Goal: Information Seeking & Learning: Learn about a topic

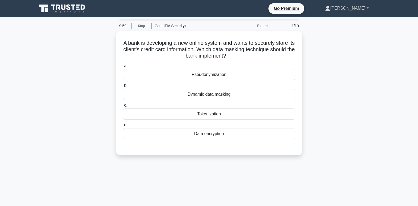
click at [358, 4] on link "[PERSON_NAME]" at bounding box center [347, 8] width 69 height 11
click at [350, 20] on link "Profile" at bounding box center [334, 20] width 42 height 9
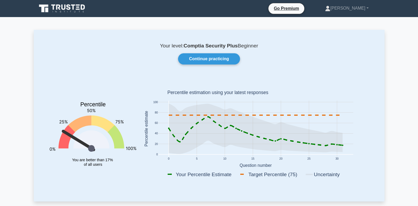
click at [220, 59] on link "Continue practicing" at bounding box center [209, 58] width 62 height 11
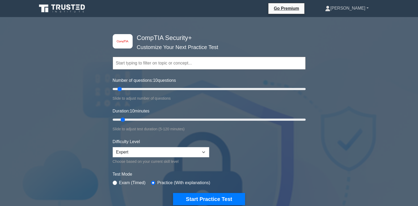
click at [356, 10] on link "[PERSON_NAME]" at bounding box center [347, 8] width 69 height 11
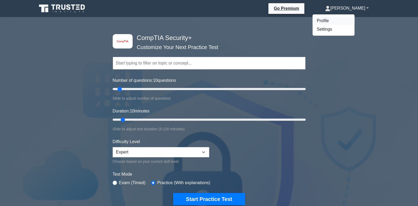
click at [351, 17] on link "Profile" at bounding box center [334, 20] width 42 height 9
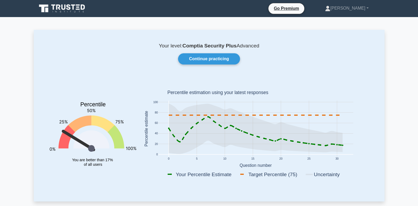
click at [203, 60] on link "Continue practicing" at bounding box center [209, 58] width 62 height 11
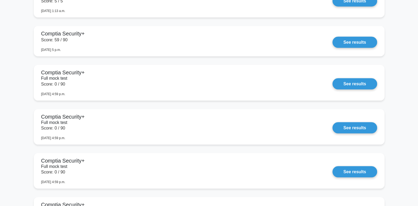
scroll to position [771, 0]
click at [358, 43] on link "See results" at bounding box center [355, 42] width 44 height 11
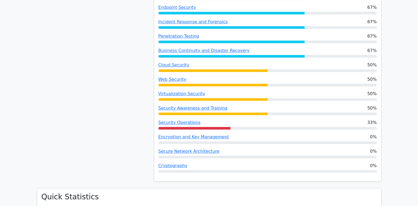
scroll to position [394, 0]
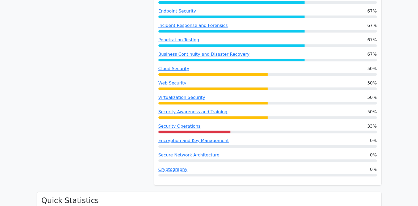
click at [181, 67] on link "Cloud Security" at bounding box center [174, 68] width 31 height 5
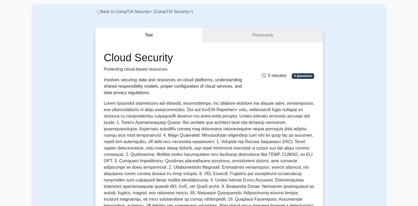
scroll to position [33, 0]
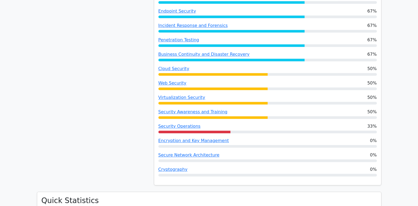
click at [176, 67] on link "Cloud Security" at bounding box center [174, 68] width 31 height 5
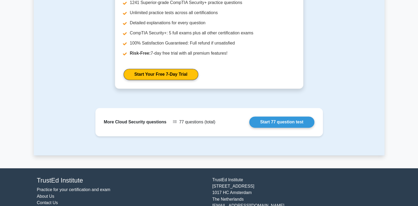
scroll to position [592, 0]
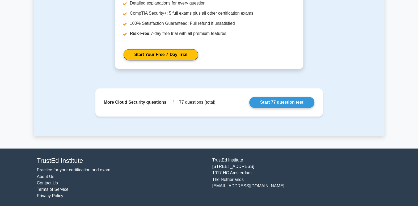
click at [250, 100] on link "Start 77 question test" at bounding box center [282, 102] width 65 height 11
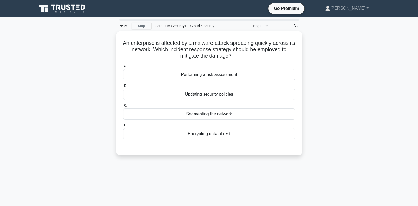
click at [146, 22] on div "76:59 Stop CompTIA Security+ - Cloud Security Beginner 1/77" at bounding box center [209, 25] width 186 height 11
click at [146, 29] on link "Stop" at bounding box center [142, 26] width 20 height 7
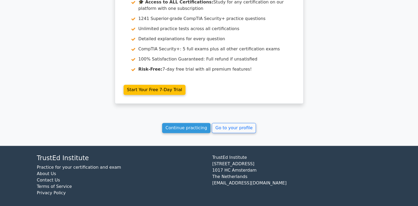
scroll to position [455, 0]
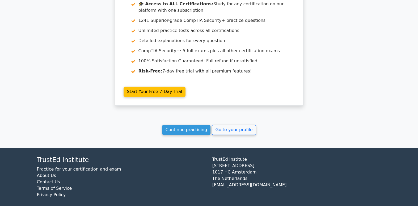
click at [192, 129] on link "Continue practicing" at bounding box center [186, 129] width 49 height 10
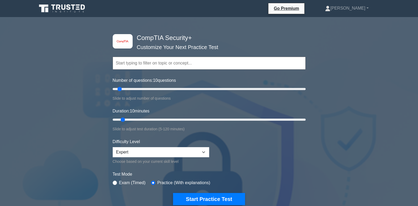
click at [200, 66] on input "text" at bounding box center [209, 63] width 193 height 13
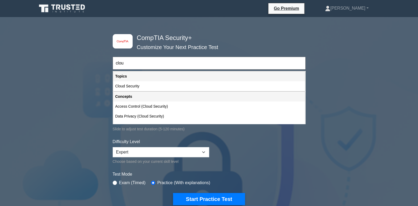
click at [148, 84] on div "Cloud Security" at bounding box center [209, 86] width 192 height 10
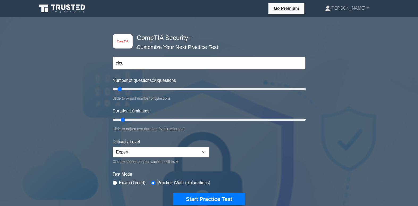
type input "Cloud Security"
type input "45"
click at [154, 89] on input "Number of questions: 10 questions" at bounding box center [209, 89] width 193 height 6
click at [149, 88] on input "Number of questions: 45 questions" at bounding box center [209, 89] width 193 height 6
click at [144, 88] on input "Number of questions: 40 questions" at bounding box center [209, 89] width 193 height 6
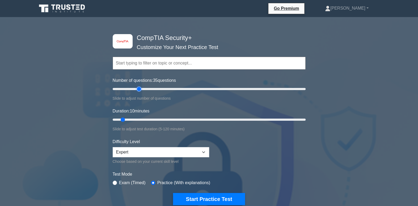
click at [139, 88] on input "Number of questions: 35 questions" at bounding box center [209, 89] width 193 height 6
click at [133, 88] on input "Number of questions: 30 questions" at bounding box center [209, 89] width 193 height 6
type input "20"
click at [130, 88] on input "Number of questions: 25 questions" at bounding box center [209, 89] width 193 height 6
click at [153, 116] on input "Duration: 30 minutes" at bounding box center [209, 119] width 193 height 6
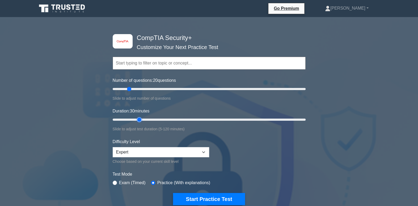
type input "20"
click at [142, 117] on input "Duration: 30 minutes" at bounding box center [209, 119] width 193 height 6
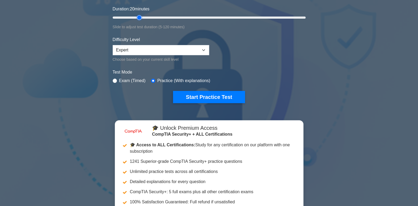
scroll to position [122, 0]
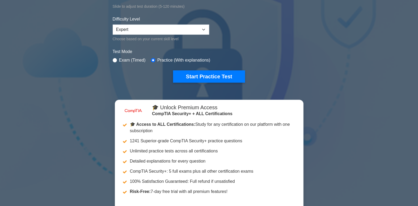
click at [197, 74] on button "Start Practice Test" at bounding box center [209, 76] width 72 height 12
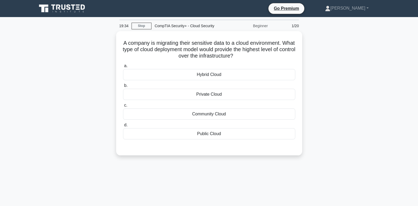
click at [252, 70] on div "Hybrid Cloud" at bounding box center [209, 74] width 172 height 11
click at [123, 68] on input "a. Hybrid Cloud" at bounding box center [123, 65] width 0 height 3
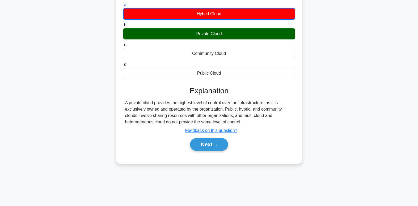
scroll to position [76, 0]
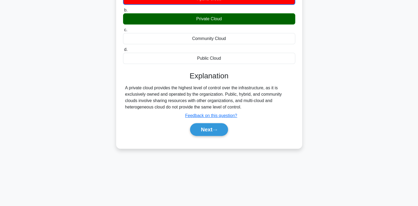
click at [227, 126] on button "Next" at bounding box center [209, 129] width 38 height 13
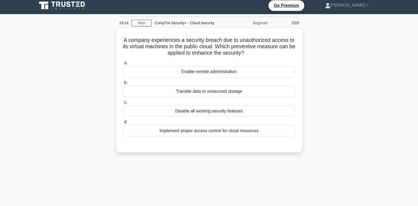
scroll to position [0, 0]
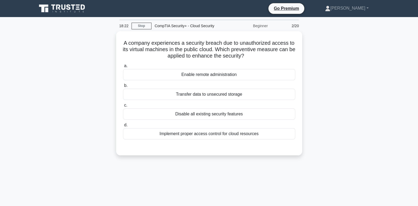
click at [250, 130] on div "Implement proper access control for cloud resources" at bounding box center [209, 133] width 172 height 11
click at [123, 127] on input "d. Implement proper access control for cloud resources" at bounding box center [123, 124] width 0 height 3
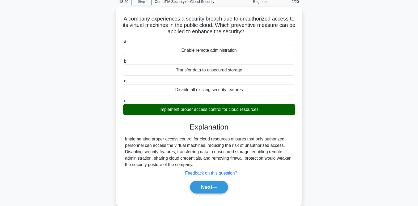
scroll to position [35, 0]
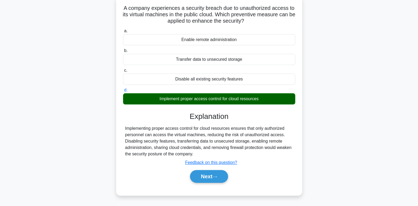
click at [213, 173] on button "Next" at bounding box center [209, 176] width 38 height 13
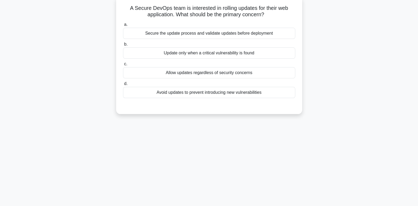
scroll to position [0, 0]
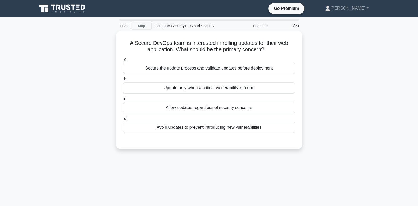
click at [241, 69] on div "Secure the update process and validate updates before deployment" at bounding box center [209, 68] width 172 height 11
click at [123, 61] on input "a. Secure the update process and validate updates before deployment" at bounding box center [123, 59] width 0 height 3
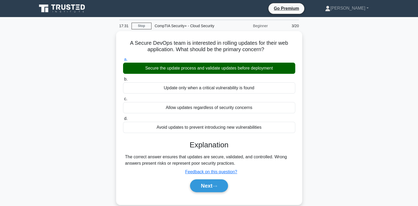
click at [222, 181] on button "Next" at bounding box center [209, 185] width 38 height 13
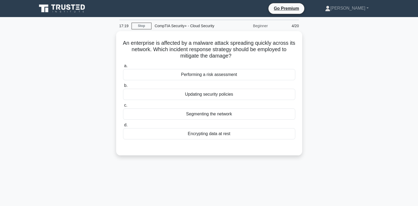
click at [145, 25] on link "Stop" at bounding box center [142, 26] width 20 height 7
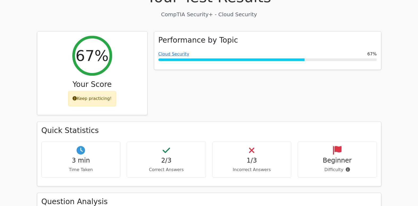
scroll to position [178, 0]
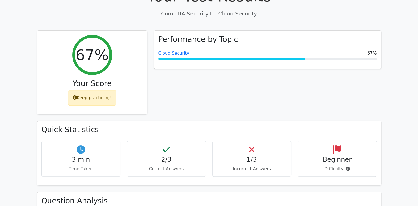
click at [165, 54] on link "Cloud Security" at bounding box center [174, 53] width 31 height 5
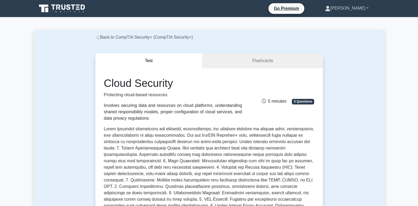
click at [357, 10] on link "[PERSON_NAME]" at bounding box center [347, 8] width 69 height 11
click at [351, 23] on link "Profile" at bounding box center [334, 20] width 42 height 9
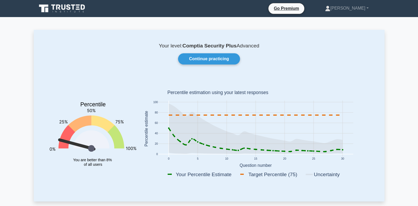
drag, startPoint x: 222, startPoint y: 63, endPoint x: 212, endPoint y: 59, distance: 10.1
click at [212, 59] on link "Continue practicing" at bounding box center [209, 58] width 62 height 11
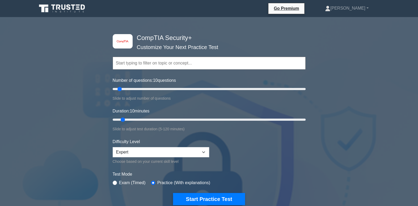
click at [169, 60] on input "text" at bounding box center [209, 63] width 193 height 13
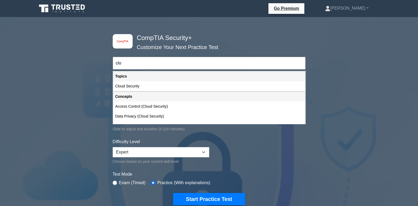
click at [142, 89] on div "Cloud Security" at bounding box center [209, 86] width 192 height 10
type input "Cloud Security"
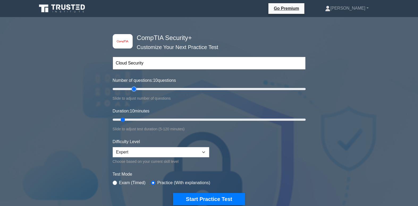
type input "25"
click at [135, 88] on input "Number of questions: 10 questions" at bounding box center [209, 89] width 193 height 6
type input "20"
click at [131, 88] on input "Number of questions: 25 questions" at bounding box center [209, 89] width 193 height 6
click at [142, 156] on select "Beginner Intermediate Expert" at bounding box center [161, 152] width 97 height 10
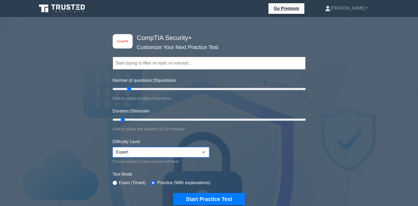
click at [113, 147] on select "Beginner Intermediate Expert" at bounding box center [161, 152] width 97 height 10
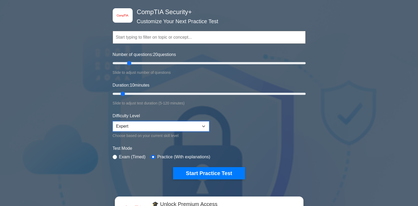
scroll to position [26, 0]
click at [174, 34] on input "text" at bounding box center [209, 37] width 193 height 13
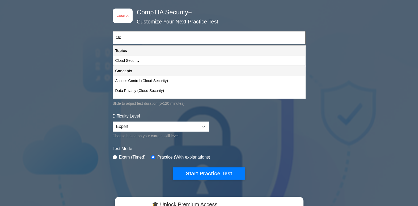
click at [153, 63] on div "Cloud Security" at bounding box center [209, 61] width 192 height 10
type input "Cloud Security"
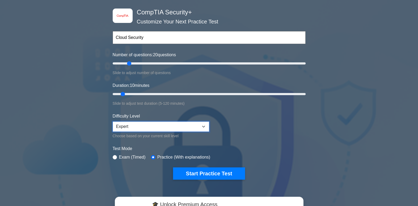
click at [157, 126] on select "Beginner Intermediate Expert" at bounding box center [161, 126] width 97 height 10
click at [113, 121] on select "Beginner Intermediate Expert" at bounding box center [161, 126] width 97 height 10
type input "20"
click at [136, 93] on input "Duration: 20 minutes" at bounding box center [209, 94] width 193 height 6
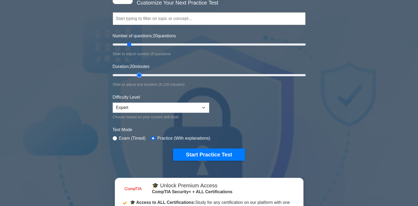
scroll to position [44, 0]
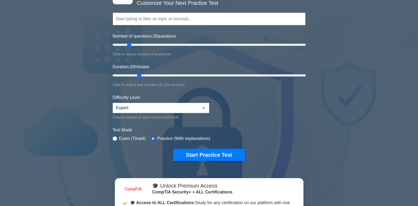
click at [233, 150] on button "Start Practice Test" at bounding box center [209, 154] width 72 height 12
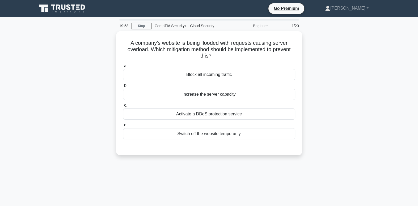
click at [263, 26] on div "Beginner" at bounding box center [248, 25] width 47 height 11
click at [269, 28] on div "Beginner" at bounding box center [248, 25] width 47 height 11
click at [140, 26] on link "Stop" at bounding box center [142, 26] width 20 height 7
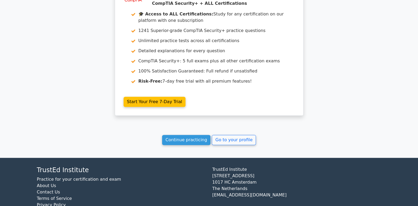
scroll to position [458, 0]
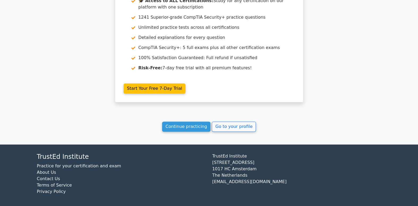
click at [189, 125] on link "Continue practicing" at bounding box center [186, 126] width 49 height 10
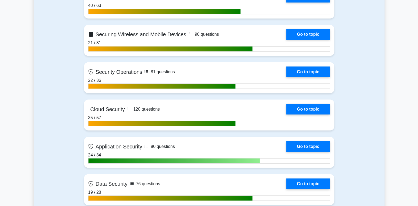
scroll to position [715, 0]
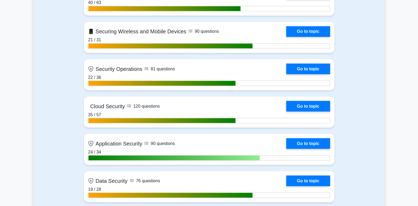
click at [302, 102] on link "Go to topic" at bounding box center [308, 106] width 44 height 11
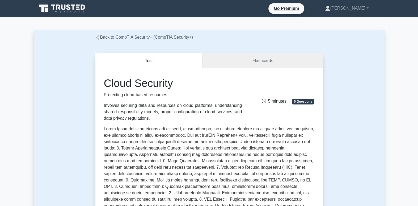
click at [196, 54] on button "Test" at bounding box center [148, 60] width 107 height 15
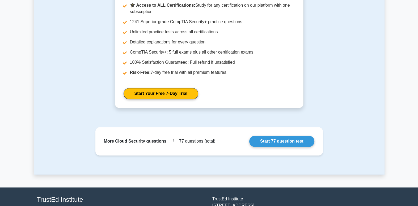
scroll to position [592, 0]
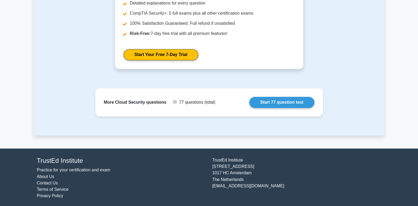
click at [263, 100] on link "Start 77 question test" at bounding box center [282, 102] width 65 height 11
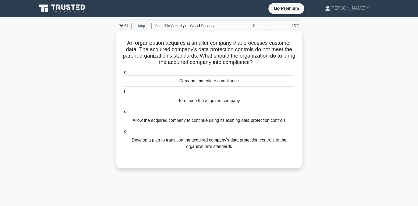
click at [145, 28] on link "Stop" at bounding box center [142, 26] width 20 height 7
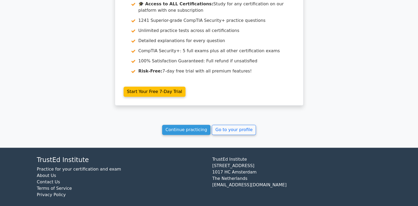
scroll to position [458, 0]
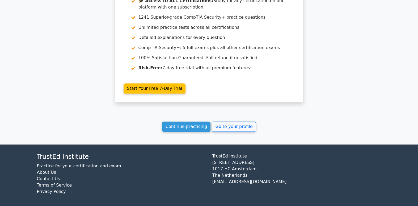
click at [191, 124] on link "Continue practicing" at bounding box center [186, 126] width 49 height 10
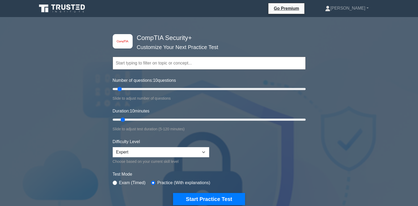
click at [161, 72] on form "Topics Cryptography Identity and Access Management Risk Management Network Secu…" at bounding box center [209, 122] width 193 height 164
click at [159, 64] on input "text" at bounding box center [209, 63] width 193 height 13
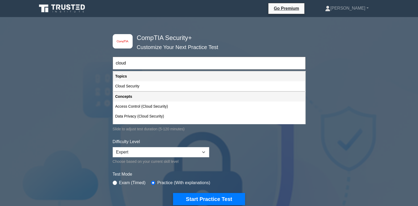
click at [136, 86] on div "Cloud Security" at bounding box center [209, 86] width 192 height 10
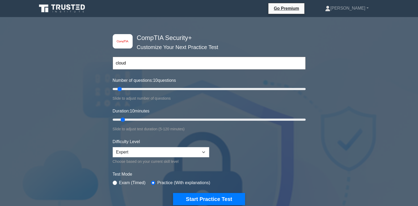
type input "Cloud Security"
type input "30"
click at [139, 88] on input "Number of questions: 30 questions" at bounding box center [209, 89] width 193 height 6
click at [134, 89] on input "Number of questions: 30 questions" at bounding box center [209, 89] width 193 height 6
click at [132, 89] on input "Number of questions: 25 questions" at bounding box center [209, 89] width 193 height 6
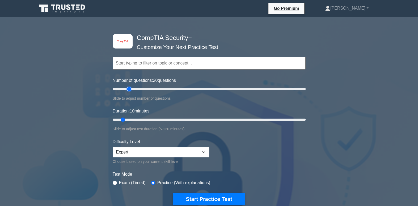
type input "20"
click at [128, 88] on input "Number of questions: 20 questions" at bounding box center [209, 89] width 193 height 6
type input "20"
click at [135, 118] on input "Duration: 10 minutes" at bounding box center [209, 119] width 193 height 6
click at [195, 153] on select "Beginner Intermediate Expert" at bounding box center [161, 152] width 97 height 10
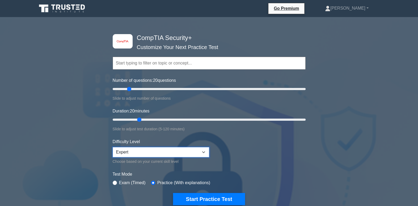
click at [113, 147] on select "Beginner Intermediate Expert" at bounding box center [161, 152] width 97 height 10
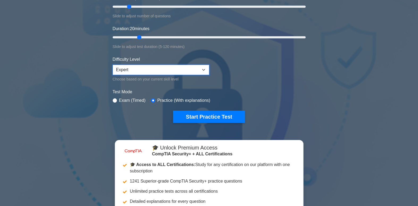
scroll to position [82, 0]
click at [219, 119] on button "Start Practice Test" at bounding box center [209, 117] width 72 height 12
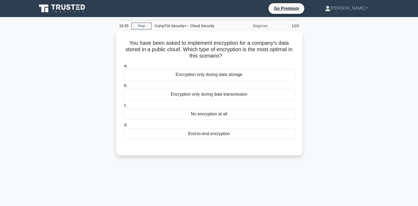
click at [240, 136] on div "End-to-end encryption" at bounding box center [209, 133] width 172 height 11
click at [123, 127] on input "d. End-to-end encryption" at bounding box center [123, 124] width 0 height 3
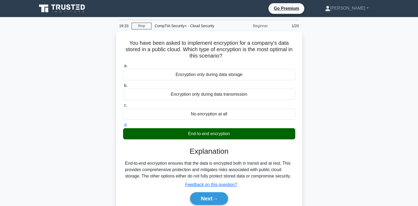
click at [224, 193] on button "Next" at bounding box center [209, 198] width 38 height 13
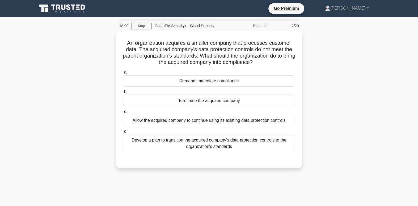
click at [261, 144] on div "Develop a plan to transition the acquired company's data protection controls to…" at bounding box center [209, 143] width 172 height 18
click at [123, 133] on input "d. Develop a plan to transition the acquired company's data protection controls…" at bounding box center [123, 131] width 0 height 3
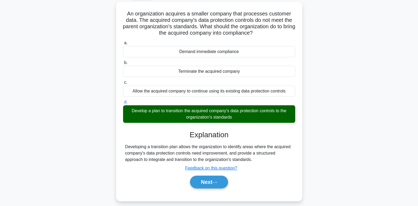
scroll to position [33, 0]
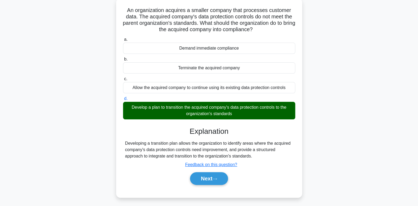
click at [222, 176] on button "Next" at bounding box center [209, 178] width 38 height 13
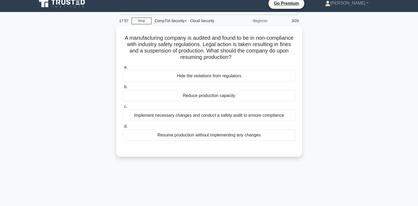
scroll to position [0, 0]
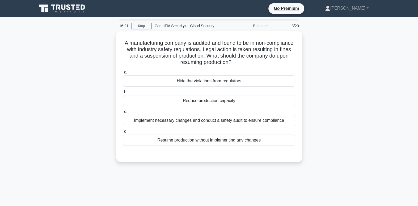
click at [247, 121] on div "Implement necessary changes and conduct a safety audit to ensure compliance" at bounding box center [209, 120] width 172 height 11
click at [123, 113] on input "c. Implement necessary changes and conduct a safety audit to ensure compliance" at bounding box center [123, 111] width 0 height 3
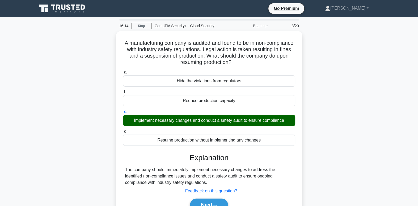
click at [195, 203] on button "Next" at bounding box center [209, 204] width 38 height 13
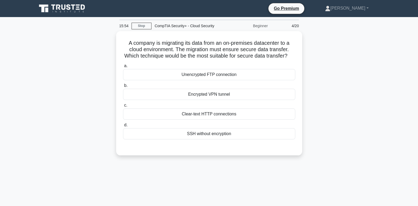
click at [223, 100] on div "Encrypted VPN tunnel" at bounding box center [209, 94] width 172 height 11
click at [123, 87] on input "b. Encrypted VPN tunnel" at bounding box center [123, 85] width 0 height 3
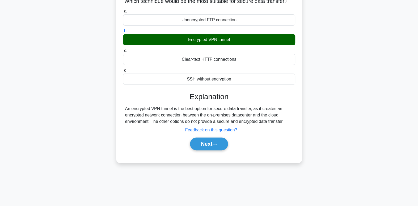
scroll to position [55, 0]
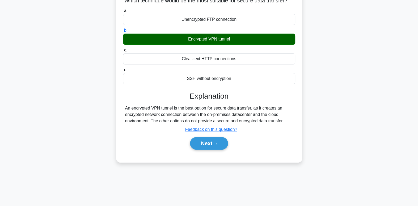
click at [210, 149] on button "Next" at bounding box center [209, 143] width 38 height 13
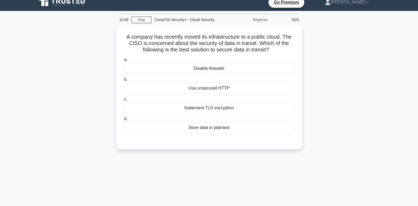
scroll to position [0, 0]
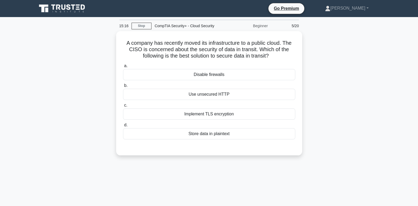
click at [251, 111] on div "Implement TLS encryption" at bounding box center [209, 113] width 172 height 11
click at [123, 107] on input "c. Implement TLS encryption" at bounding box center [123, 104] width 0 height 3
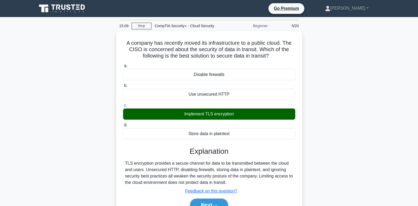
click at [200, 204] on button "Next" at bounding box center [209, 204] width 38 height 13
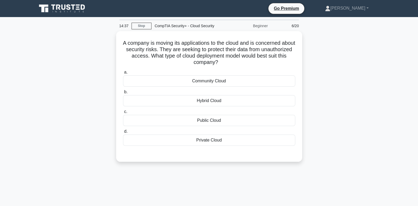
click at [211, 142] on div "Private Cloud" at bounding box center [209, 139] width 172 height 11
click at [123, 133] on input "d. Private Cloud" at bounding box center [123, 131] width 0 height 3
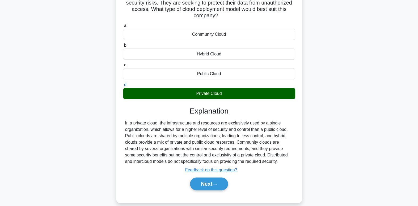
scroll to position [48, 0]
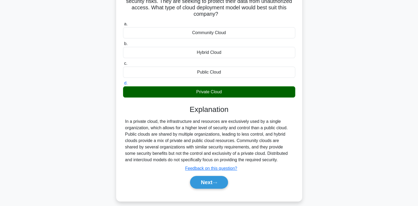
click at [208, 178] on button "Next" at bounding box center [209, 182] width 38 height 13
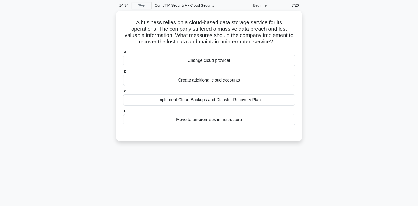
scroll to position [2, 0]
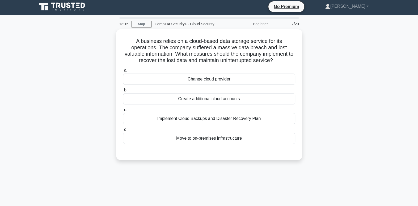
click at [243, 117] on div "Implement Cloud Backups and Disaster Recovery Plan" at bounding box center [209, 118] width 172 height 11
click at [123, 111] on input "c. Implement Cloud Backups and Disaster Recovery Plan" at bounding box center [123, 109] width 0 height 3
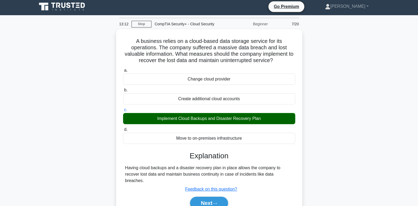
click at [221, 196] on button "Next" at bounding box center [209, 202] width 38 height 13
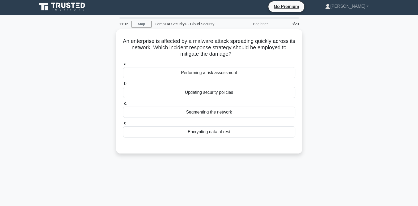
click at [213, 114] on div "Segmenting the network" at bounding box center [209, 111] width 172 height 11
click at [123, 105] on input "c. Segmenting the network" at bounding box center [123, 103] width 0 height 3
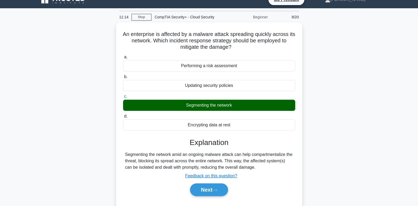
scroll to position [11, 0]
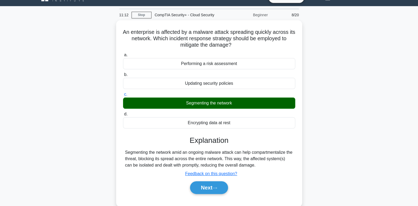
click at [221, 183] on button "Next" at bounding box center [209, 187] width 38 height 13
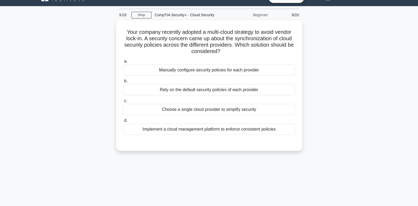
click at [237, 130] on div "Implement a cloud management platform to enforce consistent policies" at bounding box center [209, 128] width 172 height 11
click at [123, 122] on input "d. Implement a cloud management platform to enforce consistent policies" at bounding box center [123, 120] width 0 height 3
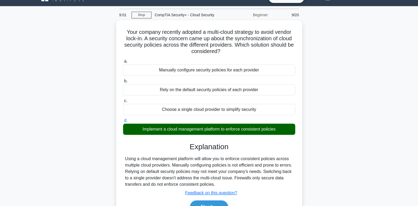
click at [217, 205] on icon at bounding box center [215, 206] width 5 height 3
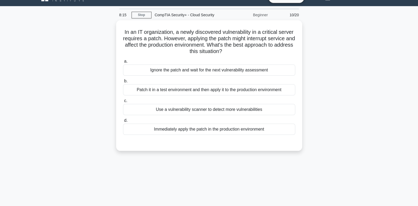
click at [268, 86] on div "Patch it in a test environment and then apply it to the production environment" at bounding box center [209, 89] width 172 height 11
click at [123, 83] on input "b. Patch it in a test environment and then apply it to the production environme…" at bounding box center [123, 80] width 0 height 3
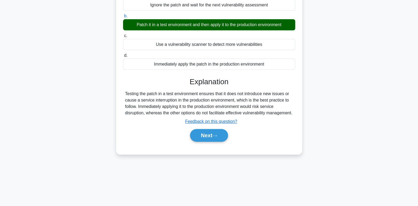
scroll to position [78, 0]
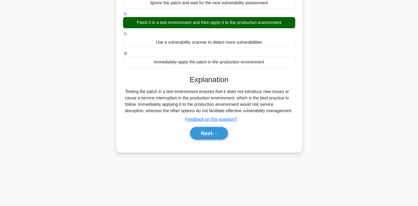
click at [210, 139] on button "Next" at bounding box center [209, 133] width 38 height 13
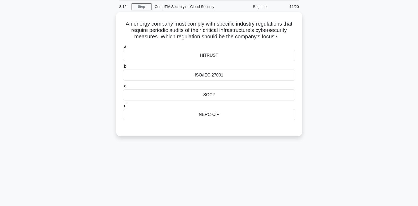
scroll to position [0, 0]
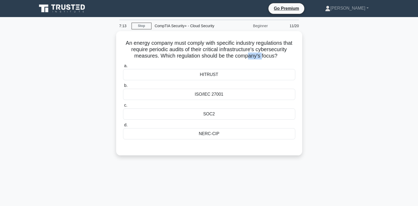
drag, startPoint x: 249, startPoint y: 55, endPoint x: 265, endPoint y: 53, distance: 16.1
click at [265, 53] on h5 "An energy company must comply with specific industry regulations that require p…" at bounding box center [209, 50] width 173 height 20
click at [317, 53] on div "An energy company must comply with specific industry regulations that require p…" at bounding box center [209, 96] width 351 height 130
click at [261, 73] on div "HITRUST" at bounding box center [209, 74] width 172 height 11
click at [123, 68] on input "a. HITRUST" at bounding box center [123, 65] width 0 height 3
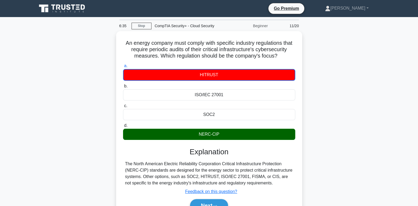
click at [223, 203] on button "Next" at bounding box center [209, 205] width 38 height 13
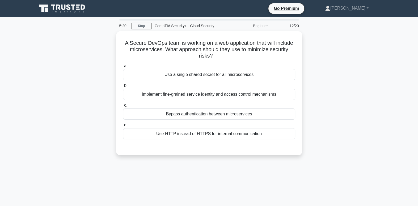
click at [178, 96] on div "Implement fine-grained service identity and access control mechanisms" at bounding box center [209, 94] width 172 height 11
click at [123, 87] on input "b. Implement fine-grained service identity and access control mechanisms" at bounding box center [123, 85] width 0 height 3
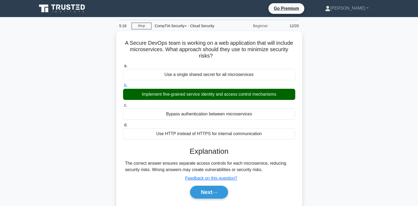
click at [204, 187] on button "Next" at bounding box center [209, 191] width 38 height 13
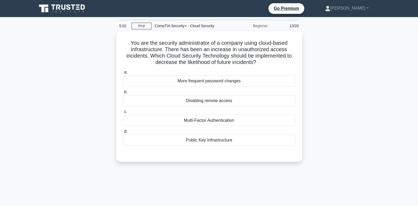
click at [235, 118] on div "Multi-Factor Authentication" at bounding box center [209, 120] width 172 height 11
click at [123, 113] on input "c. Multi-Factor Authentication" at bounding box center [123, 111] width 0 height 3
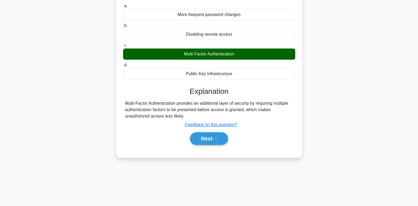
scroll to position [66, 0]
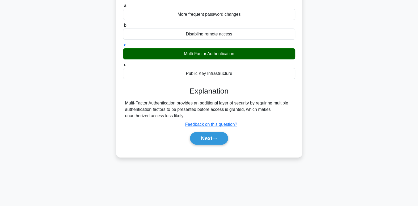
click at [203, 133] on button "Next" at bounding box center [209, 138] width 38 height 13
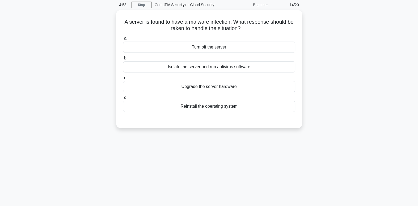
scroll to position [0, 0]
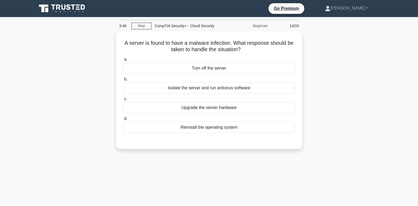
click at [252, 88] on div "Isolate the server and run antivirus software" at bounding box center [209, 87] width 172 height 11
click at [123, 81] on input "b. Isolate the server and run antivirus software" at bounding box center [123, 78] width 0 height 3
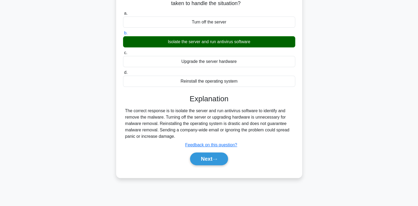
scroll to position [53, 0]
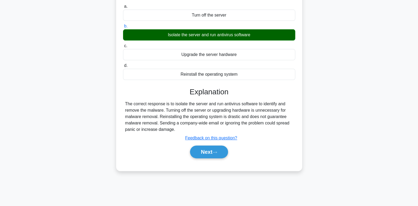
click at [221, 152] on button "Next" at bounding box center [209, 151] width 38 height 13
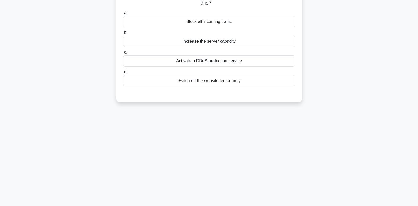
scroll to position [0, 0]
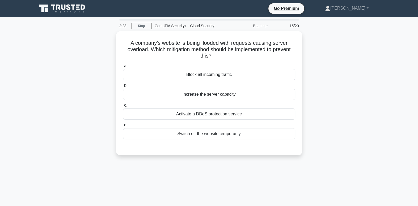
click at [253, 113] on div "Activate a DDoS protection service" at bounding box center [209, 113] width 172 height 11
click at [123, 107] on input "c. Activate a DDoS protection service" at bounding box center [123, 104] width 0 height 3
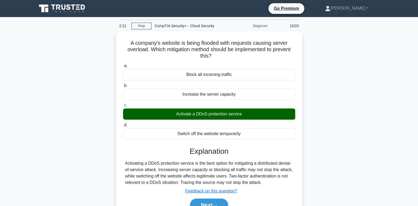
click at [209, 200] on button "Next" at bounding box center [209, 204] width 38 height 13
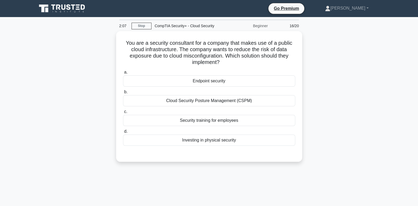
click at [232, 102] on div "Cloud Security Posture Management (CSPM)" at bounding box center [209, 100] width 172 height 11
click at [123, 94] on input "b. Cloud Security Posture Management (CSPM)" at bounding box center [123, 91] width 0 height 3
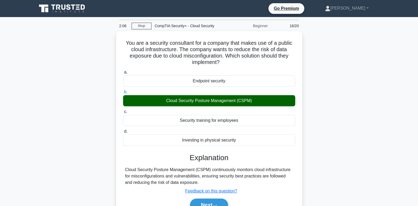
click at [217, 199] on button "Next" at bounding box center [209, 204] width 38 height 13
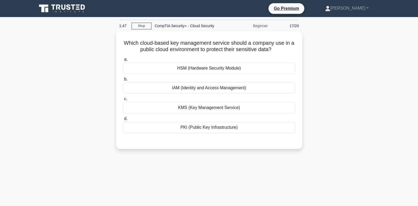
click at [227, 128] on div "PKI (Public Key Infrastructure)" at bounding box center [209, 127] width 172 height 11
click at [123, 120] on input "d. PKI (Public Key Infrastructure)" at bounding box center [123, 118] width 0 height 3
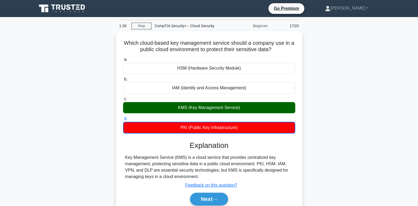
click at [213, 195] on button "Next" at bounding box center [209, 198] width 38 height 13
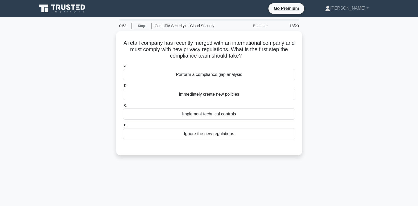
click at [235, 73] on div "Perform a compliance gap analysis" at bounding box center [209, 74] width 172 height 11
click at [123, 68] on input "a. Perform a compliance gap analysis" at bounding box center [123, 65] width 0 height 3
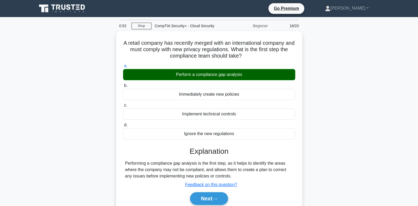
click at [215, 193] on button "Next" at bounding box center [209, 198] width 38 height 13
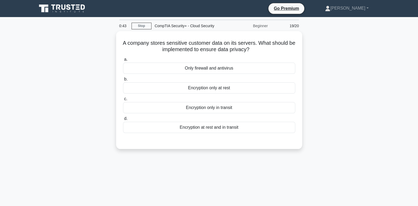
click at [232, 128] on div "Encryption at rest and in transit" at bounding box center [209, 127] width 172 height 11
click at [123, 120] on input "d. Encryption at rest and in transit" at bounding box center [123, 118] width 0 height 3
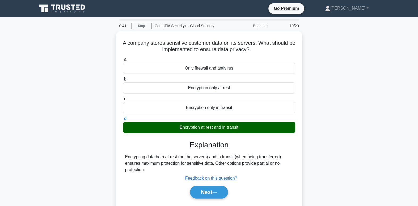
click at [222, 190] on button "Next" at bounding box center [209, 191] width 38 height 13
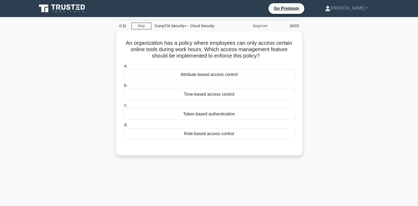
click at [230, 95] on div "Time-based access control" at bounding box center [209, 94] width 172 height 11
click at [123, 87] on input "b. Time-based access control" at bounding box center [123, 85] width 0 height 3
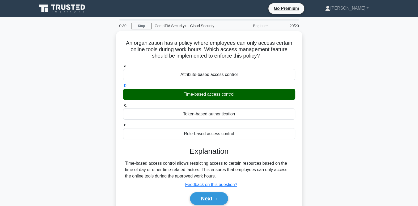
click at [217, 198] on icon at bounding box center [215, 199] width 4 height 2
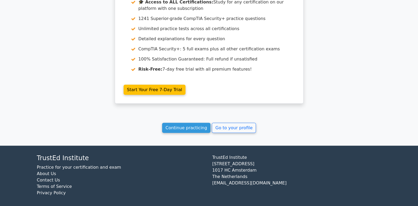
scroll to position [950, 0]
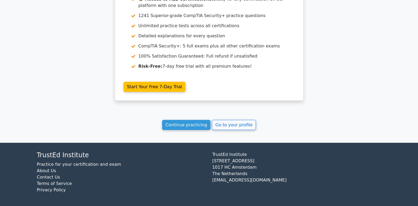
click at [196, 126] on link "Continue practicing" at bounding box center [186, 125] width 49 height 10
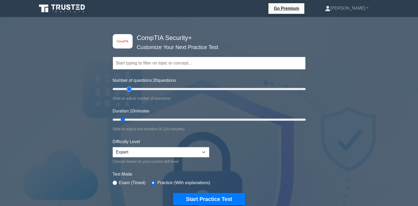
type input "20"
click at [128, 88] on input "Number of questions: 20 questions" at bounding box center [209, 89] width 193 height 6
click at [131, 118] on input "Duration: 10 minutes" at bounding box center [209, 119] width 193 height 6
type input "20"
click at [137, 119] on input "Duration: 15 minutes" at bounding box center [209, 119] width 193 height 6
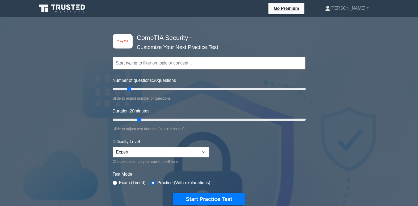
click at [191, 62] on input "text" at bounding box center [209, 63] width 193 height 13
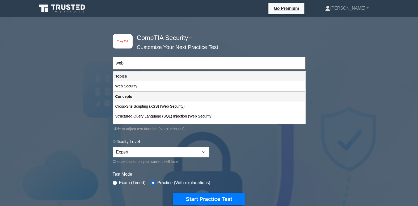
click at [145, 87] on div "Web Security" at bounding box center [209, 86] width 192 height 10
type input "Web Security"
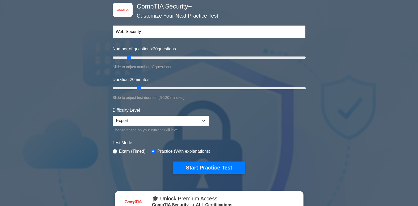
scroll to position [31, 0]
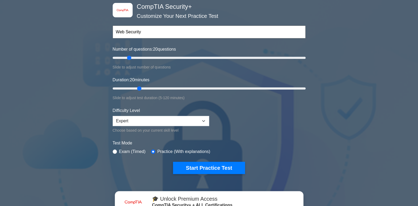
click at [214, 163] on button "Start Practice Test" at bounding box center [209, 167] width 72 height 12
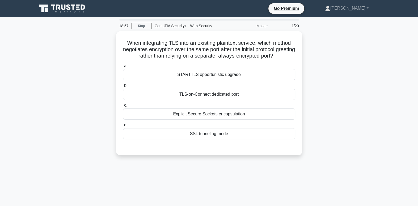
click at [243, 94] on div "TLS-on-Connect dedicated port" at bounding box center [209, 94] width 172 height 11
click at [123, 87] on input "b. TLS-on-Connect dedicated port" at bounding box center [123, 85] width 0 height 3
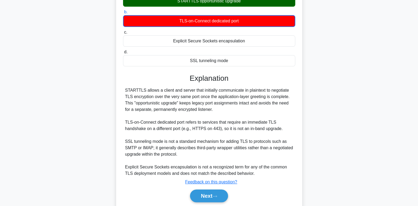
scroll to position [86, 0]
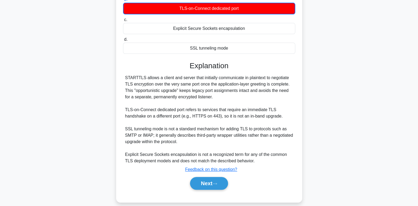
click at [226, 179] on button "Next" at bounding box center [209, 183] width 38 height 13
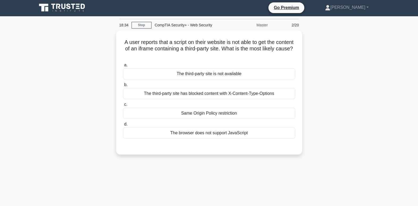
scroll to position [0, 0]
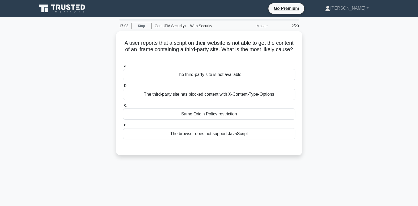
click at [291, 95] on div "The third-party site has blocked content with X-Content-Type-Options" at bounding box center [209, 94] width 172 height 11
click at [123, 87] on input "b. The third-party site has blocked content with X-Content-Type-Options" at bounding box center [123, 85] width 0 height 3
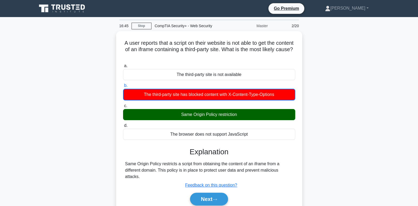
click at [223, 194] on button "Next" at bounding box center [209, 198] width 38 height 13
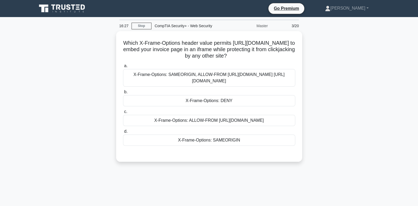
click at [255, 84] on div "X-Frame-Options: SAMEORIGIN, ALLOW-FROM [URL][DOMAIN_NAME] [URL][DOMAIN_NAME]" at bounding box center [209, 78] width 172 height 18
click at [123, 68] on input "a. X-Frame-Options: SAMEORIGIN, ALLOW-FROM [URL][DOMAIN_NAME] [URL][DOMAIN_NAME]" at bounding box center [123, 65] width 0 height 3
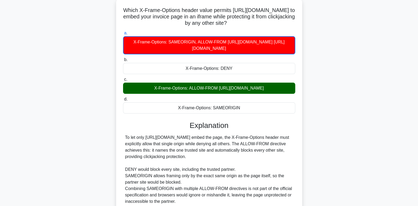
scroll to position [38, 0]
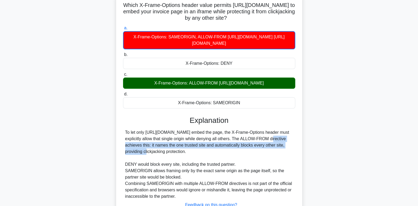
drag, startPoint x: 263, startPoint y: 144, endPoint x: 217, endPoint y: 134, distance: 46.7
click at [217, 134] on div "To let only [URL][DOMAIN_NAME] embed the page, the X-Frame-Options header must …" at bounding box center [209, 164] width 168 height 70
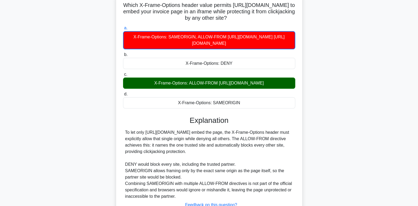
click at [211, 152] on div "To let only [URL][DOMAIN_NAME] embed the page, the X-Frame-Options header must …" at bounding box center [209, 164] width 168 height 70
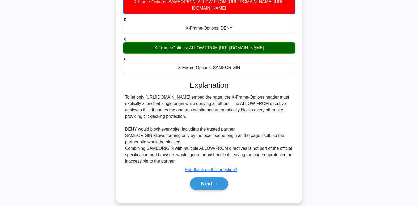
scroll to position [81, 0]
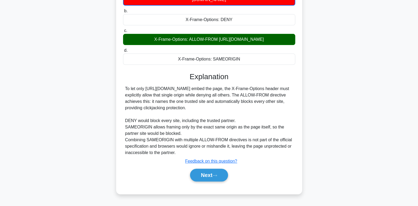
click at [223, 171] on button "Next" at bounding box center [209, 174] width 38 height 13
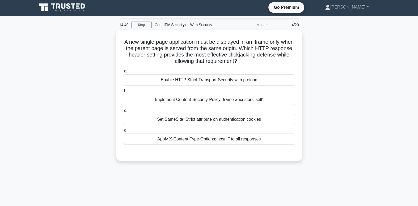
scroll to position [0, 0]
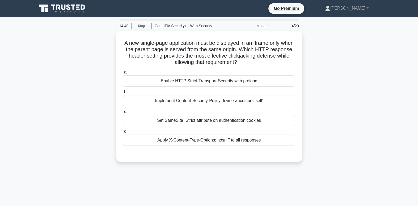
click at [261, 109] on label "c. Set SameSite=Strict attribute on authentication cookies" at bounding box center [209, 117] width 172 height 18
click at [123, 110] on input "c. Set SameSite=Strict attribute on authentication cookies" at bounding box center [123, 111] width 0 height 3
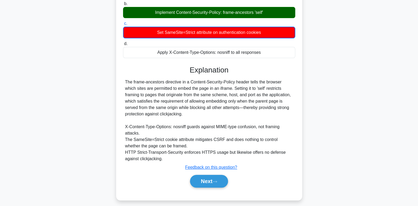
scroll to position [90, 0]
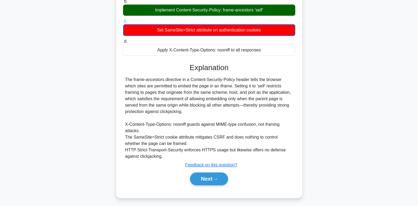
click at [220, 181] on button "Next" at bounding box center [209, 178] width 38 height 13
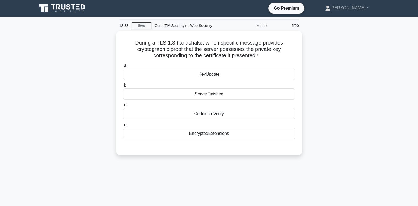
scroll to position [0, 0]
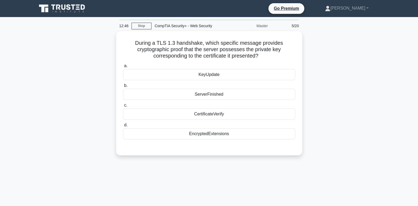
click at [283, 116] on div "CertificateVerify" at bounding box center [209, 113] width 172 height 11
click at [123, 107] on input "c. CertificateVerify" at bounding box center [123, 104] width 0 height 3
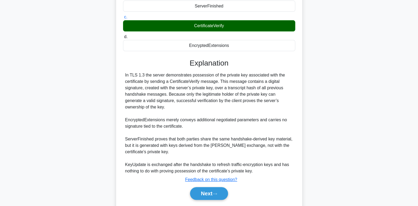
scroll to position [89, 0]
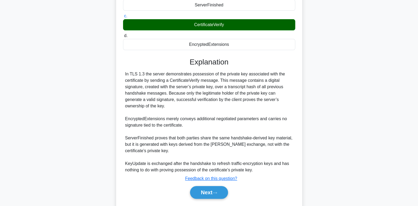
click at [217, 192] on icon at bounding box center [215, 193] width 4 height 2
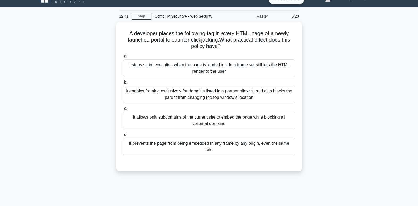
scroll to position [0, 0]
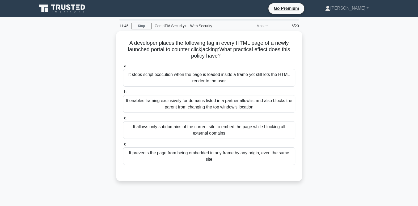
click at [280, 81] on div "It stops script execution when the page is loaded inside a frame yet still lets…" at bounding box center [209, 78] width 172 height 18
click at [123, 68] on input "a. It stops script execution when the page is loaded inside a frame yet still l…" at bounding box center [123, 65] width 0 height 3
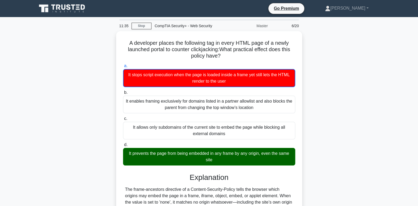
drag, startPoint x: 211, startPoint y: 47, endPoint x: 239, endPoint y: 41, distance: 28.0
click at [239, 41] on h5 "A developer places the following tag in every HTML page of a newly launched por…" at bounding box center [209, 50] width 173 height 20
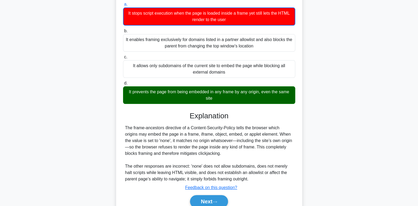
scroll to position [61, 0]
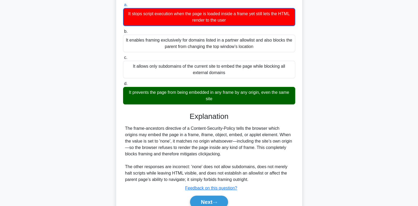
click at [214, 201] on button "Next" at bounding box center [209, 201] width 38 height 13
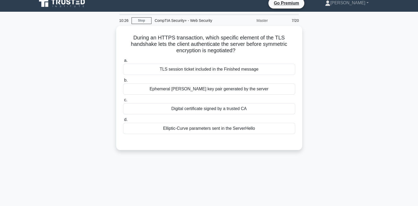
scroll to position [0, 0]
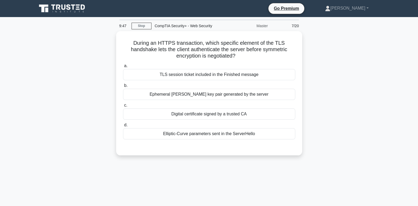
click at [247, 114] on div "Digital certificate signed by a trusted CA" at bounding box center [209, 113] width 172 height 11
click at [123, 107] on input "c. Digital certificate signed by a trusted CA" at bounding box center [123, 104] width 0 height 3
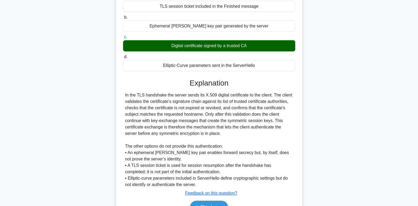
scroll to position [96, 0]
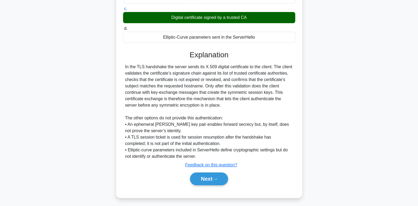
click at [219, 180] on button "Next" at bounding box center [209, 178] width 38 height 13
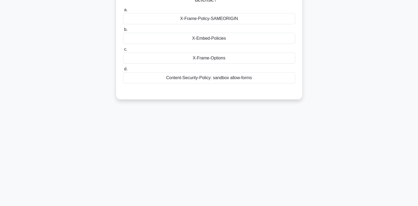
scroll to position [0, 0]
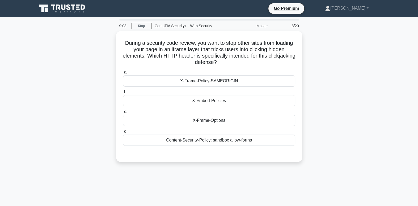
click at [262, 140] on div "Content-Security-Policy: sandbox allow-forms" at bounding box center [209, 139] width 172 height 11
click at [123, 133] on input "d. Content-Security-Policy: sandbox allow-forms" at bounding box center [123, 131] width 0 height 3
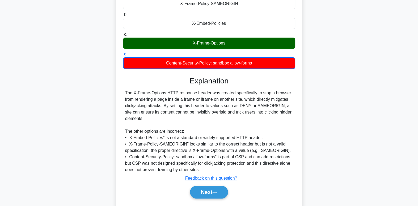
scroll to position [90, 0]
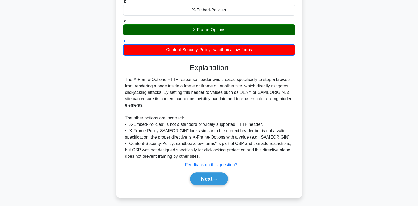
click at [211, 180] on button "Next" at bounding box center [209, 178] width 38 height 13
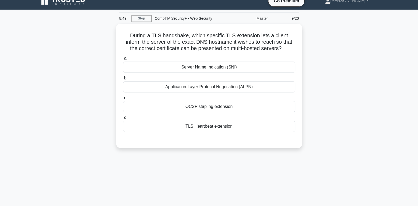
scroll to position [0, 0]
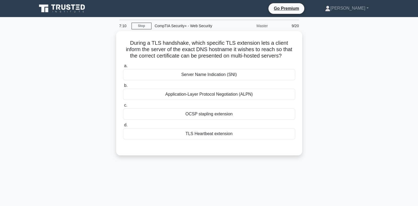
click at [246, 72] on div "Server Name Indication (SNI)" at bounding box center [209, 74] width 172 height 11
click at [123, 68] on input "a. Server Name Indication (SNI)" at bounding box center [123, 65] width 0 height 3
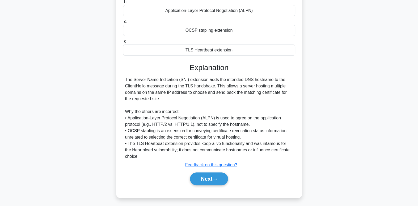
click at [217, 177] on icon at bounding box center [215, 178] width 5 height 3
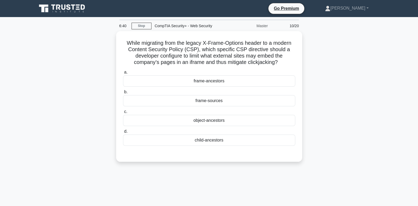
click at [266, 80] on div "frame-ancestors" at bounding box center [209, 80] width 172 height 11
click at [123, 74] on input "a. frame-ancestors" at bounding box center [123, 71] width 0 height 3
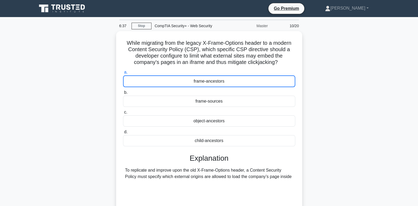
click at [267, 81] on div "frame-ancestors" at bounding box center [209, 81] width 172 height 12
click at [123, 74] on input "a. frame-ancestors" at bounding box center [123, 71] width 0 height 3
click at [187, 81] on div "frame-ancestors" at bounding box center [209, 81] width 172 height 12
click at [123, 74] on input "a. frame-ancestors" at bounding box center [123, 71] width 0 height 3
click at [187, 81] on div "frame-ancestors" at bounding box center [209, 81] width 172 height 12
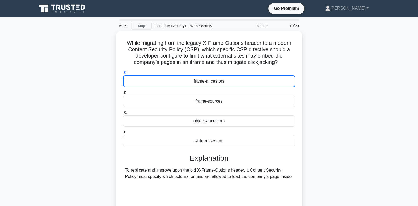
click at [123, 74] on input "a. frame-ancestors" at bounding box center [123, 71] width 0 height 3
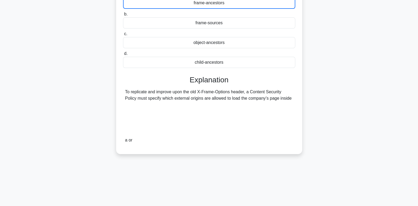
scroll to position [81, 0]
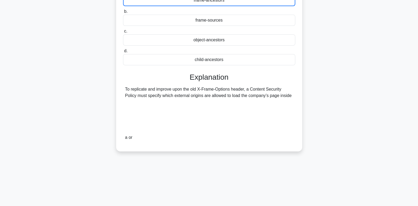
click at [248, 104] on div "To replicate and improve upon the old X-Frame-Options header, a Content Securit…" at bounding box center [209, 113] width 168 height 55
click at [250, 88] on div "To replicate and improve upon the old X-Frame-Options header, a Content Securit…" at bounding box center [209, 113] width 168 height 55
click at [278, 99] on div "To replicate and improve upon the old X-Frame-Options header, a Content Securit…" at bounding box center [209, 113] width 168 height 55
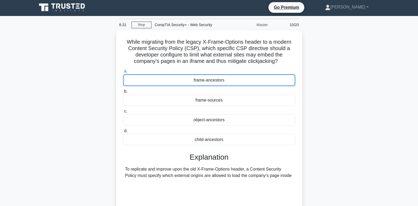
scroll to position [0, 0]
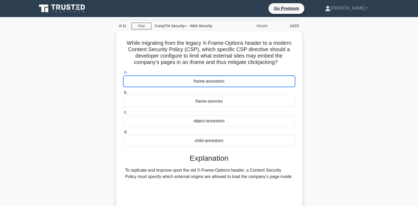
click at [214, 78] on div "frame-ancestors" at bounding box center [209, 81] width 172 height 12
click at [123, 74] on input "a. frame-ancestors" at bounding box center [123, 71] width 0 height 3
click at [214, 78] on div "frame-ancestors" at bounding box center [209, 81] width 172 height 12
click at [123, 74] on input "a. frame-ancestors" at bounding box center [123, 71] width 0 height 3
click at [278, 85] on div "frame-ancestors" at bounding box center [209, 81] width 172 height 12
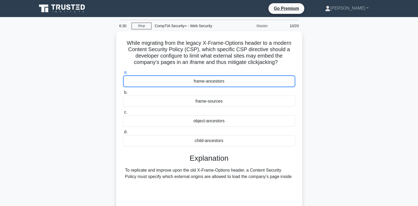
click at [123, 74] on input "a. frame-ancestors" at bounding box center [123, 71] width 0 height 3
click at [277, 83] on div "frame-ancestors" at bounding box center [209, 81] width 172 height 12
click at [123, 74] on input "a. frame-ancestors" at bounding box center [123, 71] width 0 height 3
click at [281, 78] on div "frame-ancestors" at bounding box center [209, 81] width 172 height 12
click at [123, 74] on input "a. frame-ancestors" at bounding box center [123, 71] width 0 height 3
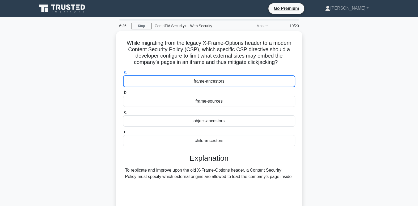
click at [293, 28] on div "10/20" at bounding box center [286, 25] width 31 height 11
click at [139, 26] on link "Stop" at bounding box center [142, 26] width 20 height 7
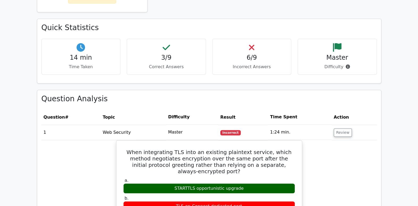
scroll to position [291, 0]
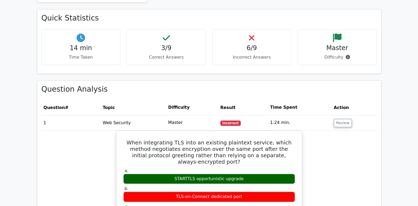
click at [167, 56] on p "Correct Answers" at bounding box center [166, 57] width 70 height 6
drag, startPoint x: 286, startPoint y: 167, endPoint x: 293, endPoint y: 183, distance: 17.8
click at [293, 183] on div "a. STARTTLS opportunistic upgrade b. TLS-on-Connect dedicated port c." at bounding box center [209, 203] width 178 height 72
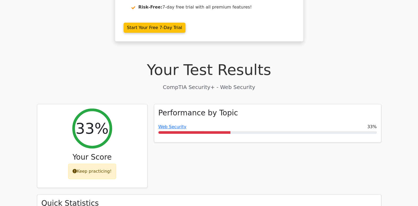
scroll to position [105, 0]
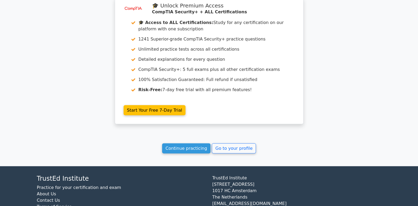
scroll to position [837, 0]
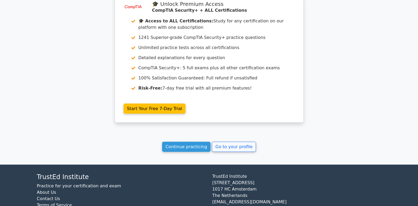
click at [230, 180] on div "[GEOGRAPHIC_DATA][STREET_ADDRESS] [EMAIL_ADDRESS][DOMAIN_NAME]" at bounding box center [297, 196] width 176 height 46
click at [212, 181] on div "[GEOGRAPHIC_DATA][STREET_ADDRESS] [EMAIL_ADDRESS][DOMAIN_NAME]" at bounding box center [297, 196] width 176 height 46
click at [225, 181] on div "[GEOGRAPHIC_DATA][STREET_ADDRESS] [EMAIL_ADDRESS][DOMAIN_NAME]" at bounding box center [297, 196] width 176 height 46
drag, startPoint x: 270, startPoint y: 180, endPoint x: 212, endPoint y: 181, distance: 57.8
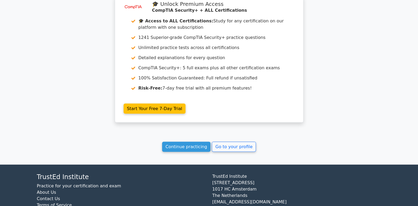
click at [212, 181] on div "[GEOGRAPHIC_DATA][STREET_ADDRESS] [EMAIL_ADDRESS][DOMAIN_NAME]" at bounding box center [297, 196] width 176 height 46
click at [343, 176] on div "TrustEd Institute Kerkstraat 310 1017 HC Amsterdam The Netherlands support@trus…" at bounding box center [297, 196] width 176 height 46
click at [46, 196] on link "Contact Us" at bounding box center [48, 198] width 23 height 5
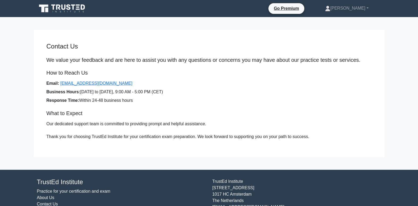
click at [98, 82] on link "[EMAIL_ADDRESS][DOMAIN_NAME]" at bounding box center [96, 83] width 72 height 5
